Goal: Find specific page/section: Find specific page/section

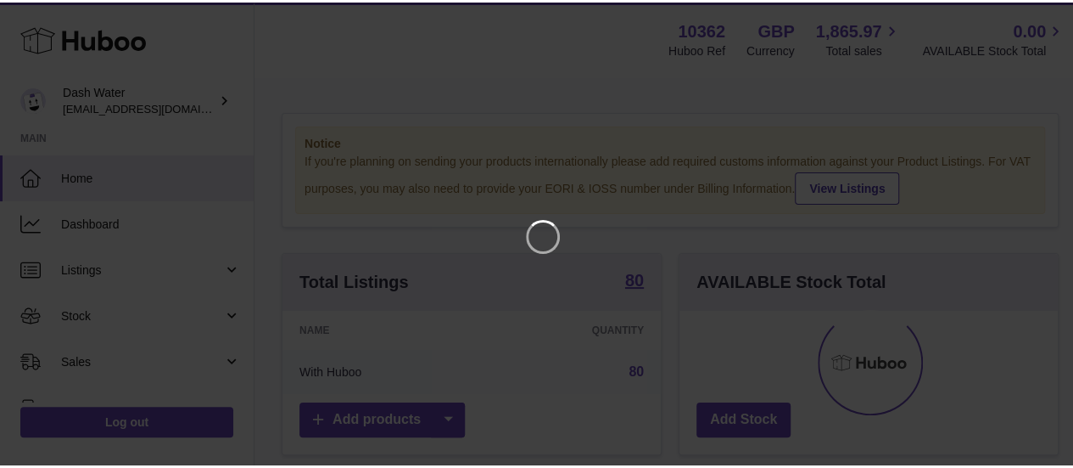
scroll to position [265, 378]
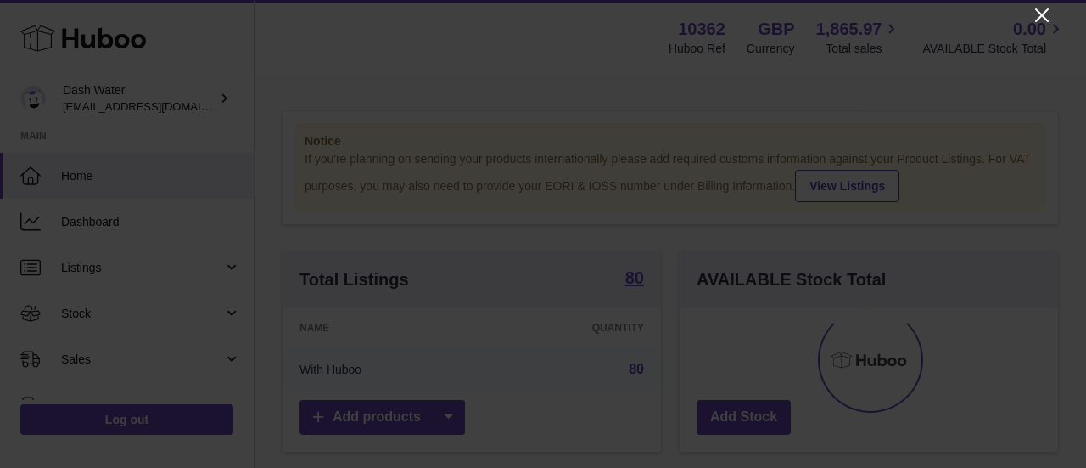
click at [1039, 14] on icon "Close" at bounding box center [1042, 15] width 20 height 20
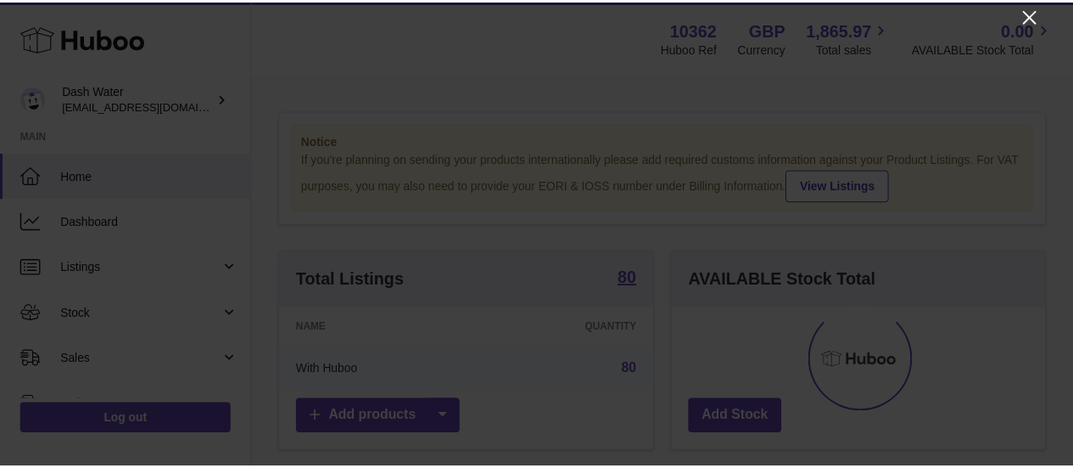
scroll to position [848330, 848221]
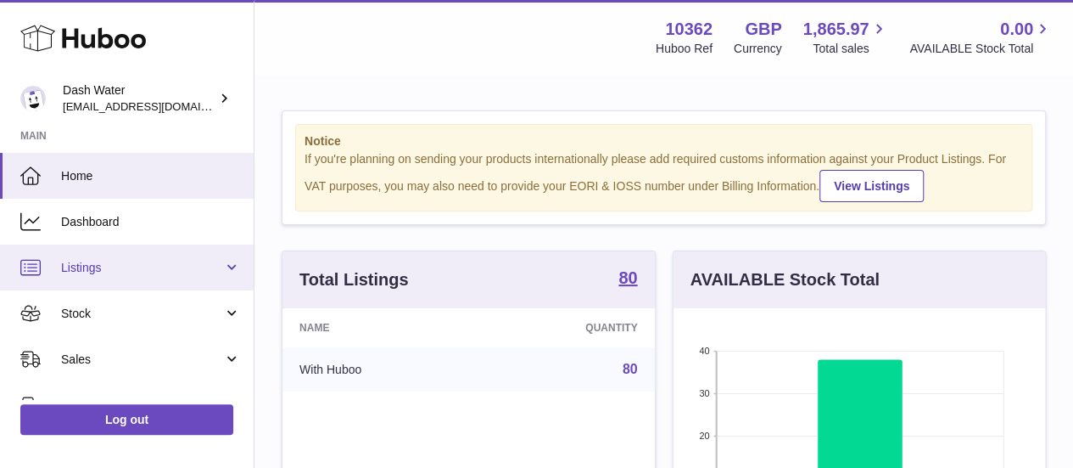
click at [93, 262] on span "Listings" at bounding box center [142, 268] width 162 height 16
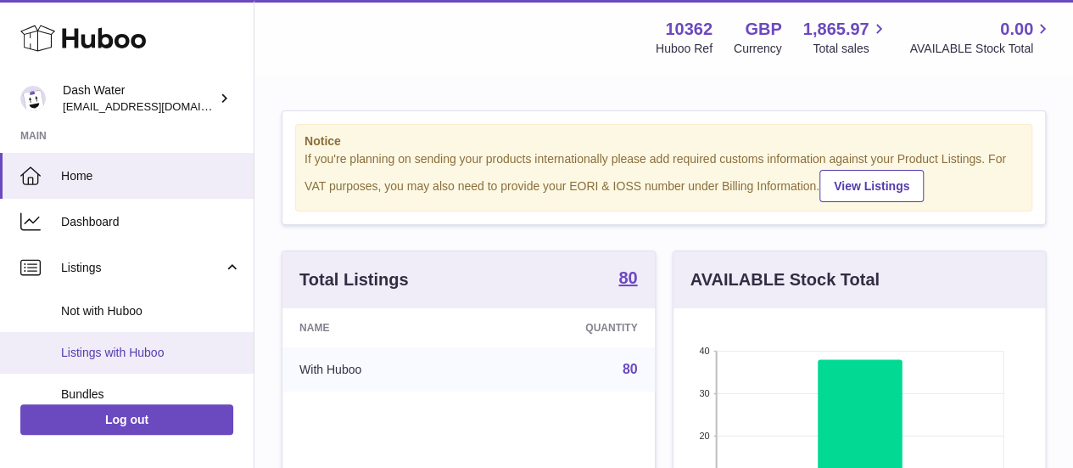
click at [130, 349] on span "Listings with Huboo" at bounding box center [151, 353] width 180 height 16
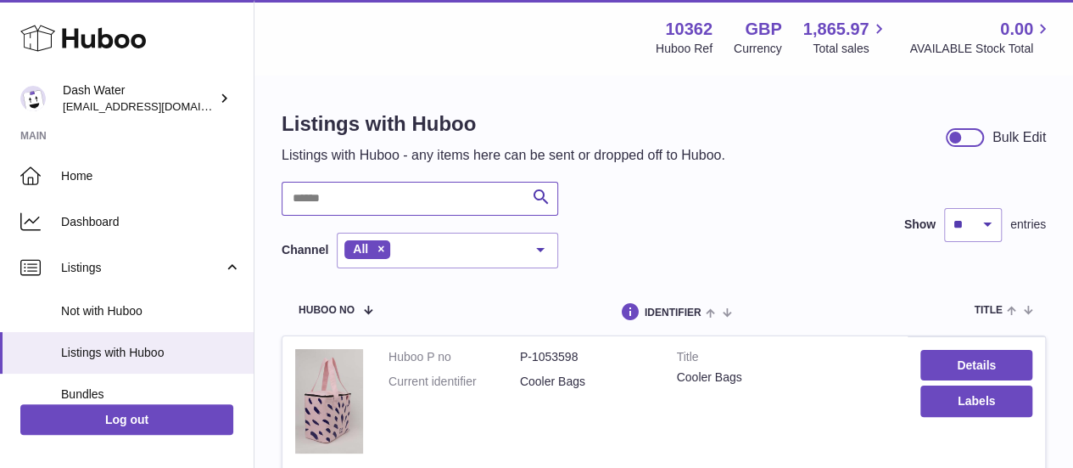
click at [333, 192] on input "text" at bounding box center [420, 199] width 277 height 34
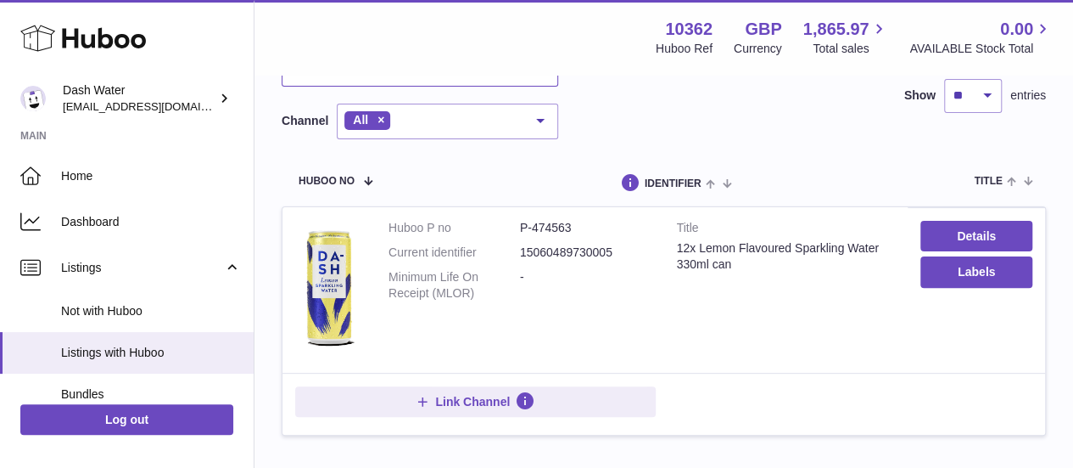
scroll to position [127, 0]
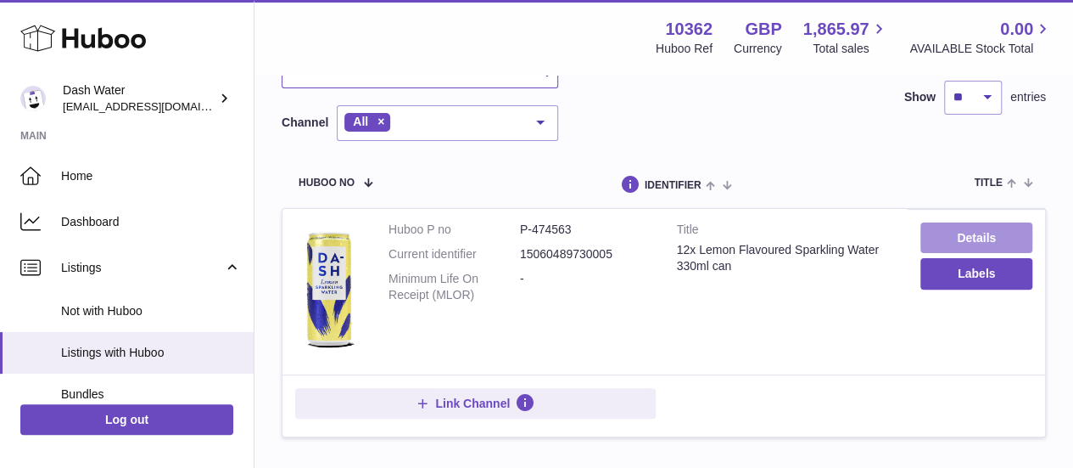
type input "******"
click at [988, 236] on link "Details" at bounding box center [977, 237] width 112 height 31
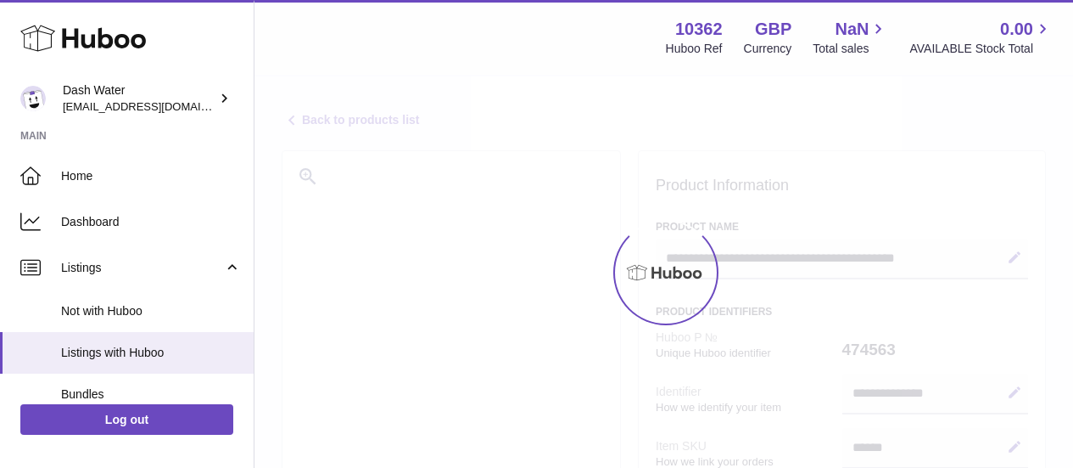
select select "***"
select select "****"
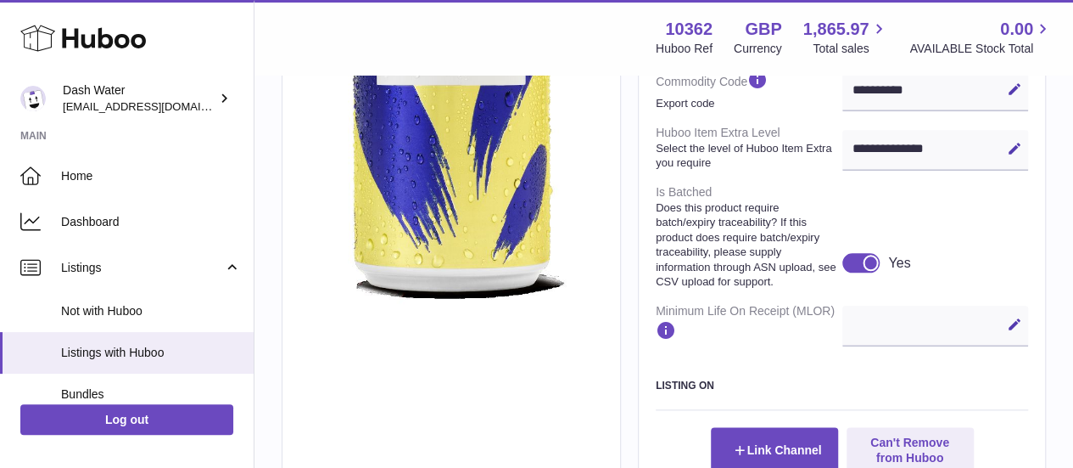
scroll to position [795, 0]
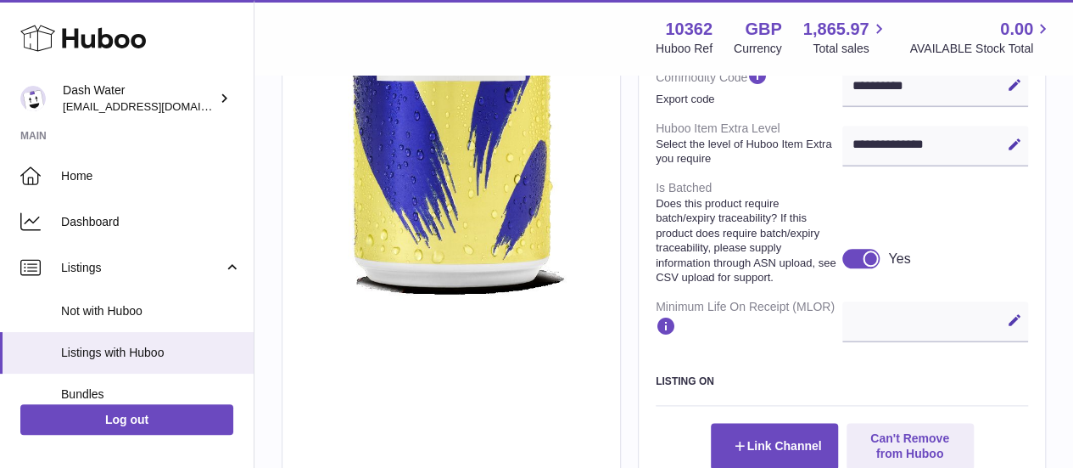
click at [867, 266] on div at bounding box center [870, 257] width 15 height 15
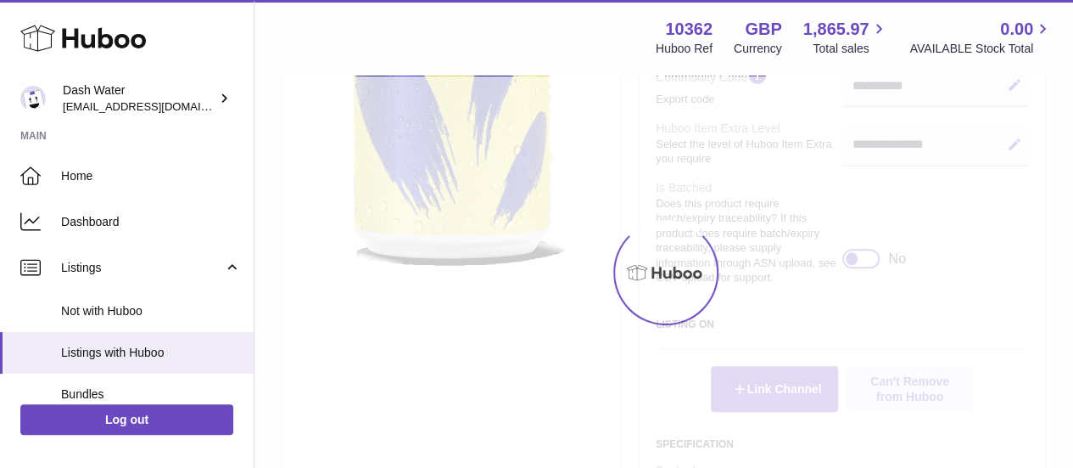
scroll to position [767, 0]
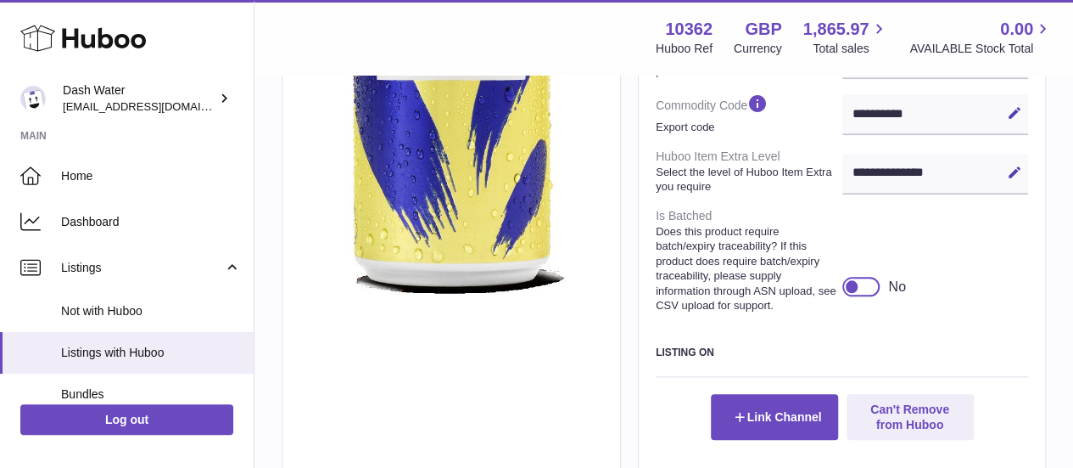
click at [857, 294] on div at bounding box center [851, 285] width 15 height 15
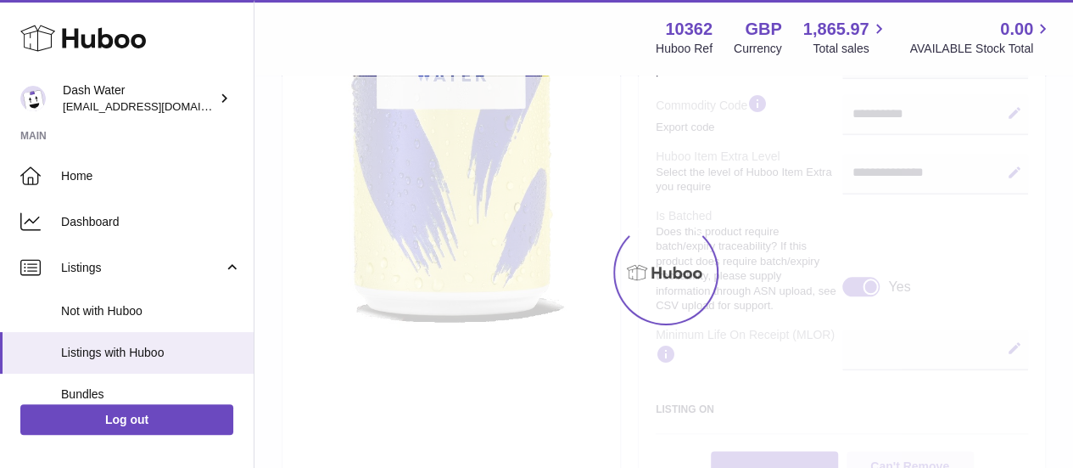
scroll to position [795, 0]
